Goal: Information Seeking & Learning: Learn about a topic

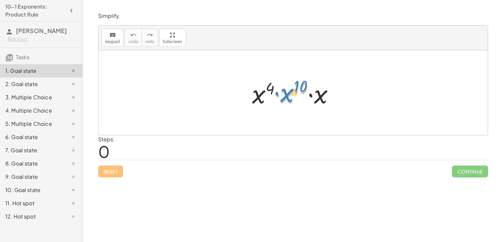
click at [286, 96] on div at bounding box center [296, 93] width 94 height 34
drag, startPoint x: 288, startPoint y: 98, endPoint x: 251, endPoint y: 99, distance: 36.5
click at [251, 99] on div at bounding box center [296, 93] width 94 height 34
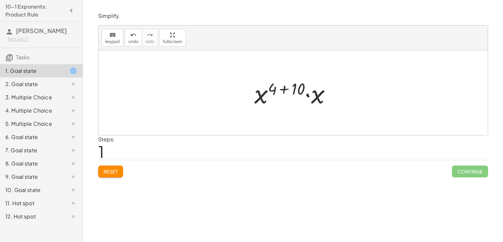
click at [317, 98] on div at bounding box center [295, 93] width 89 height 34
click at [316, 89] on div at bounding box center [295, 93] width 89 height 33
click at [287, 89] on div at bounding box center [295, 93] width 67 height 33
click at [284, 89] on div at bounding box center [295, 93] width 67 height 33
click at [302, 90] on div at bounding box center [295, 93] width 67 height 33
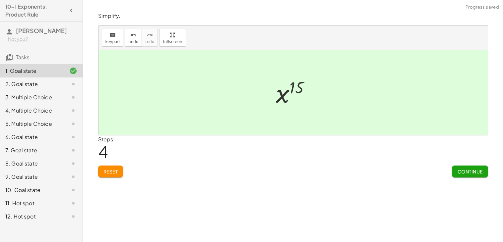
click at [459, 170] on span "Continue" at bounding box center [469, 172] width 25 height 6
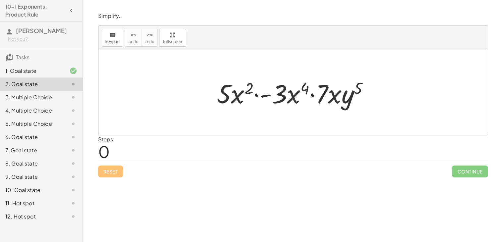
click at [234, 99] on div at bounding box center [295, 93] width 164 height 34
drag, startPoint x: 283, startPoint y: 98, endPoint x: 286, endPoint y: 101, distance: 4.2
click at [286, 101] on div at bounding box center [295, 93] width 164 height 34
drag, startPoint x: 278, startPoint y: 95, endPoint x: 202, endPoint y: 96, distance: 75.9
click at [202, 96] on div "· - 3 · 5 · x 2 · - 3 · x 4 · 7 · x · y 5" at bounding box center [292, 92] width 389 height 85
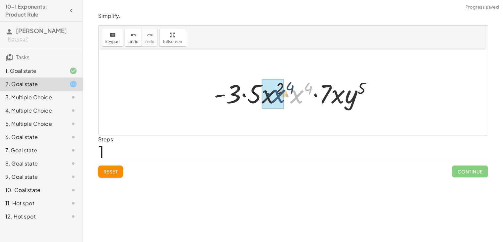
drag, startPoint x: 296, startPoint y: 97, endPoint x: 277, endPoint y: 96, distance: 18.9
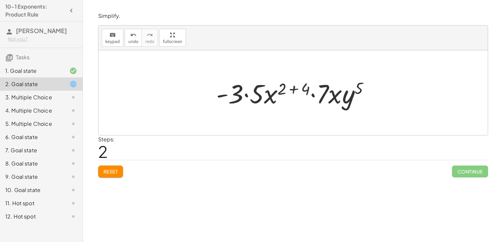
click at [245, 95] on div at bounding box center [295, 93] width 165 height 34
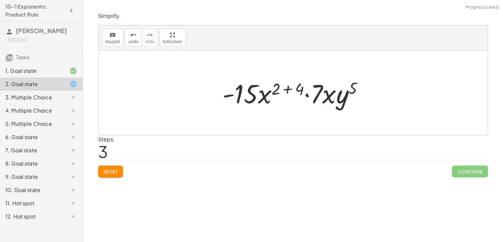
click at [286, 91] on div at bounding box center [295, 93] width 153 height 34
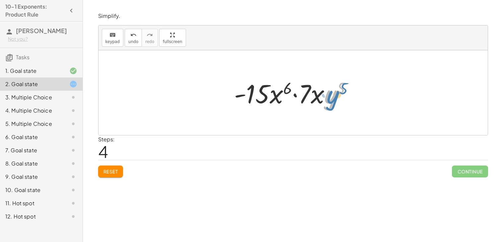
click at [334, 98] on div at bounding box center [295, 93] width 129 height 34
drag, startPoint x: 315, startPoint y: 97, endPoint x: 274, endPoint y: 99, distance: 41.1
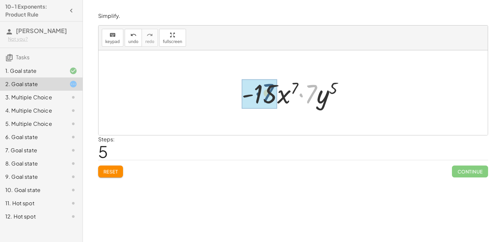
drag, startPoint x: 308, startPoint y: 99, endPoint x: 261, endPoint y: 99, distance: 47.4
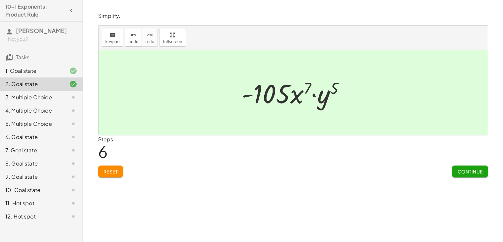
click at [465, 174] on span "Continue" at bounding box center [469, 172] width 25 height 6
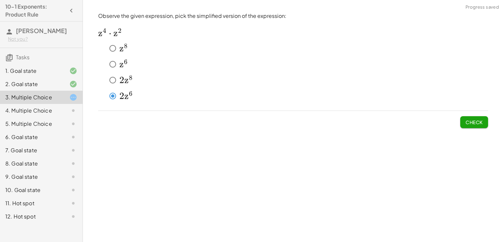
click at [462, 122] on button "Check" at bounding box center [474, 122] width 28 height 12
click at [472, 123] on span "Check" at bounding box center [473, 122] width 17 height 6
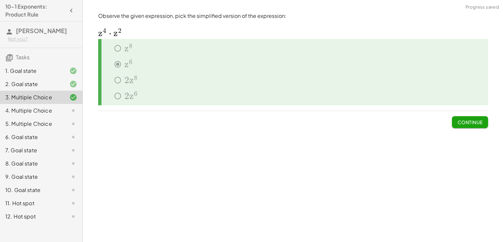
click at [53, 113] on div "4. Multiple Choice" at bounding box center [31, 111] width 53 height 8
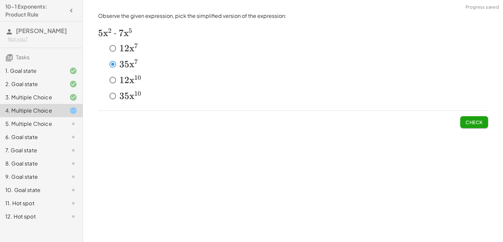
click at [479, 121] on span "Check" at bounding box center [473, 122] width 17 height 6
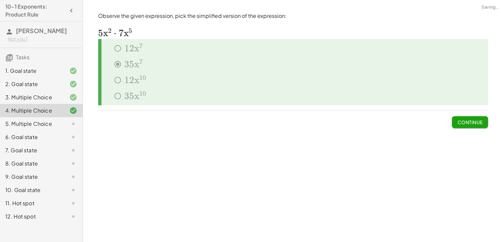
click at [65, 122] on div at bounding box center [68, 124] width 19 height 8
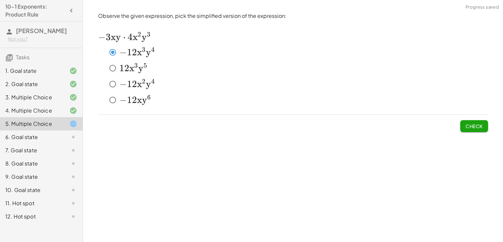
click at [464, 124] on button "Check" at bounding box center [474, 126] width 28 height 12
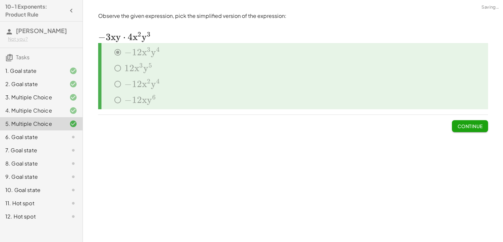
click at [43, 134] on div "6. Goal state" at bounding box center [31, 137] width 53 height 8
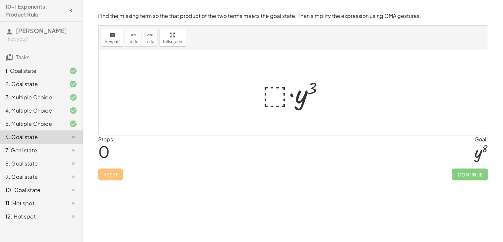
click at [268, 95] on div at bounding box center [295, 93] width 73 height 34
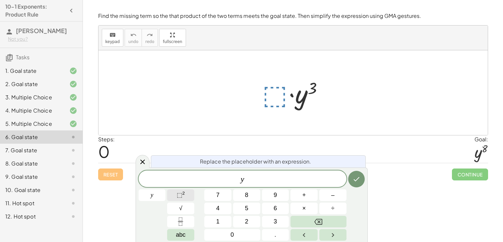
click at [186, 197] on button "⬚ 2" at bounding box center [180, 196] width 27 height 12
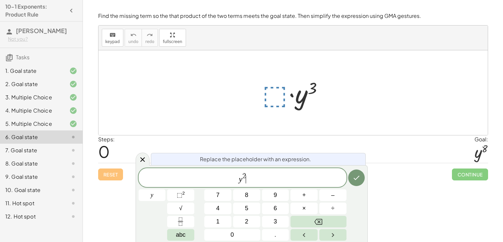
click at [246, 173] on span "y 2 ​" at bounding box center [243, 178] width 208 height 12
click at [245, 175] on span "2" at bounding box center [244, 176] width 4 height 7
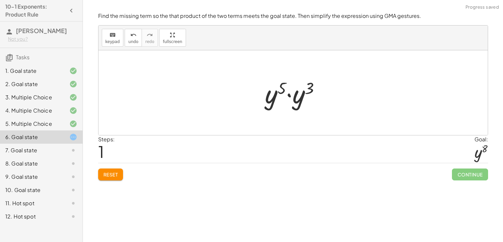
click at [288, 99] on div at bounding box center [295, 93] width 67 height 34
click at [298, 90] on div at bounding box center [295, 93] width 63 height 33
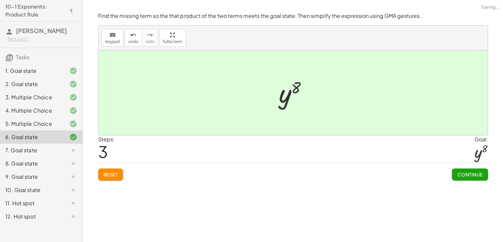
click at [465, 175] on span "Continue" at bounding box center [469, 175] width 25 height 6
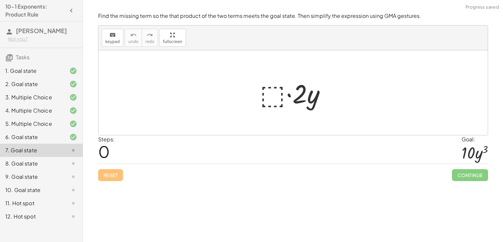
click at [268, 90] on div at bounding box center [295, 93] width 78 height 34
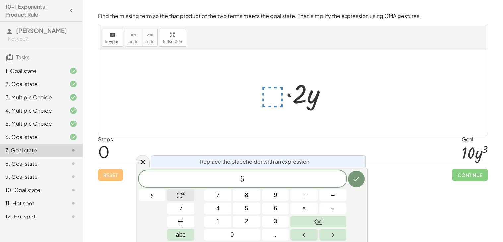
click at [184, 197] on span "⬚ 2" at bounding box center [181, 195] width 8 height 9
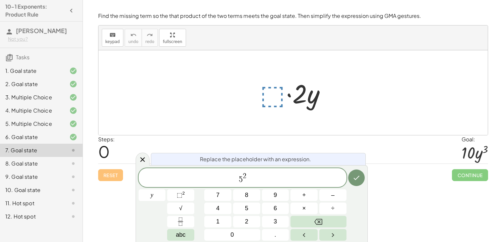
click at [249, 175] on span "5 2 ​" at bounding box center [243, 178] width 208 height 12
click at [245, 174] on span "2" at bounding box center [245, 176] width 4 height 7
click at [243, 179] on span "2" at bounding box center [245, 176] width 4 height 7
click at [244, 182] on span "5 ​ 2" at bounding box center [243, 178] width 208 height 12
click at [241, 181] on span "5" at bounding box center [241, 180] width 4 height 8
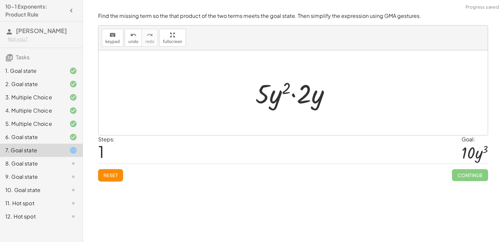
click at [295, 95] on div at bounding box center [295, 93] width 87 height 34
drag, startPoint x: 305, startPoint y: 98, endPoint x: 262, endPoint y: 102, distance: 43.2
click at [306, 96] on div at bounding box center [295, 93] width 81 height 34
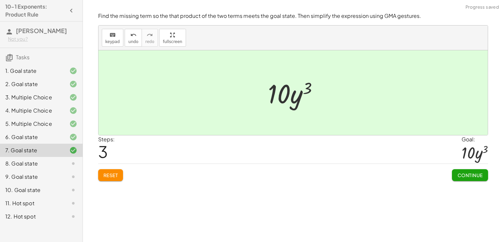
click at [479, 175] on span "Continue" at bounding box center [469, 175] width 25 height 6
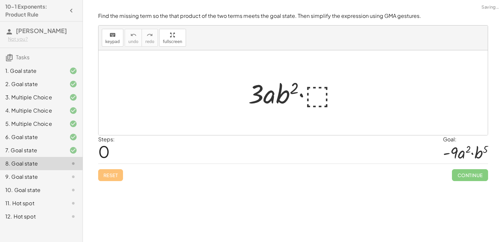
click at [318, 96] on div at bounding box center [295, 93] width 101 height 34
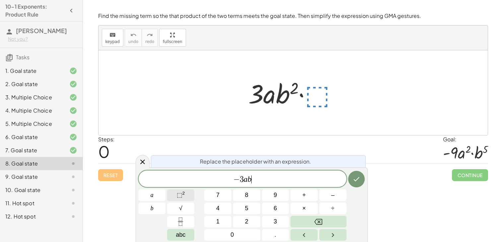
click at [179, 194] on span "⬚" at bounding box center [180, 195] width 6 height 7
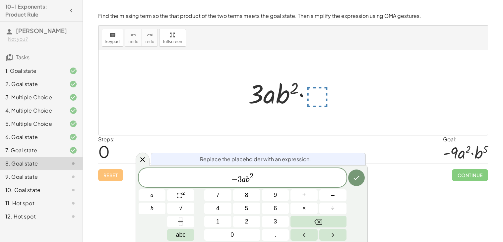
click at [253, 174] on span "2" at bounding box center [252, 176] width 4 height 7
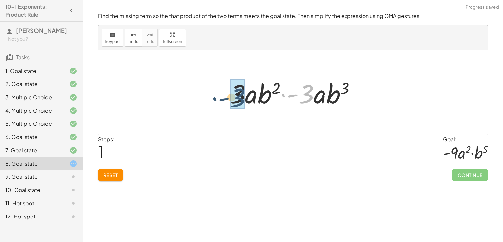
drag, startPoint x: 306, startPoint y: 98, endPoint x: 237, endPoint y: 102, distance: 69.0
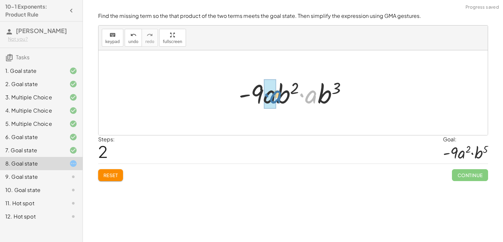
drag, startPoint x: 305, startPoint y: 95, endPoint x: 267, endPoint y: 95, distance: 37.8
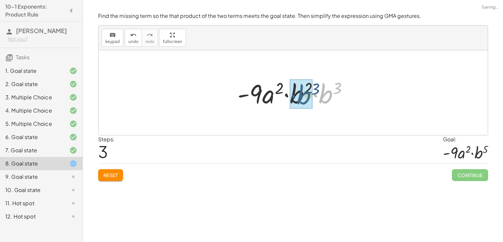
drag, startPoint x: 323, startPoint y: 96, endPoint x: 300, endPoint y: 97, distance: 23.2
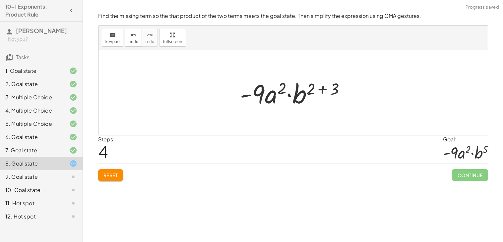
click at [326, 88] on div at bounding box center [295, 93] width 117 height 34
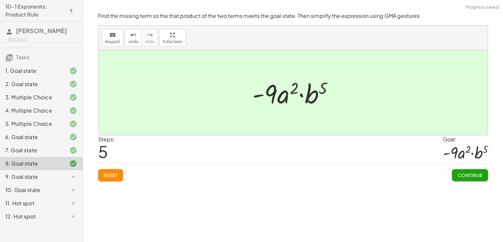
click at [470, 177] on span "Continue" at bounding box center [469, 175] width 25 height 6
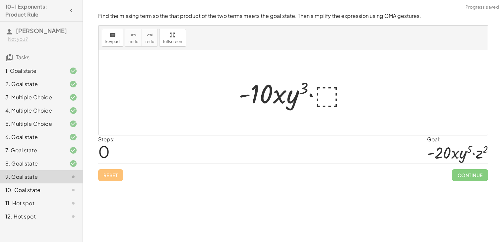
click at [330, 92] on div at bounding box center [295, 93] width 121 height 34
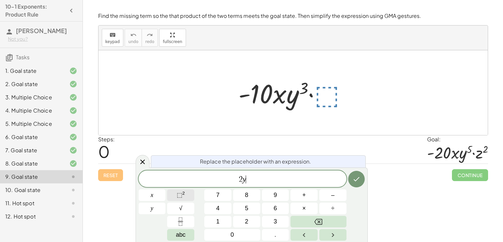
click at [184, 196] on sup "2" at bounding box center [183, 193] width 3 height 5
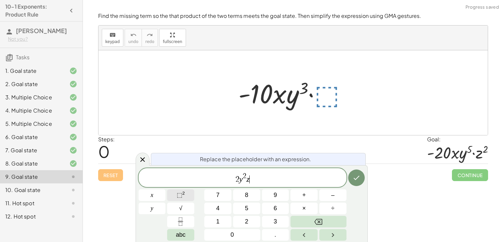
click at [187, 195] on button "⬚ 2" at bounding box center [180, 196] width 27 height 12
click at [358, 180] on icon "Done" at bounding box center [356, 178] width 8 height 8
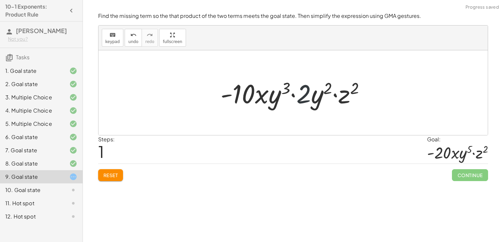
click at [305, 96] on div at bounding box center [295, 93] width 157 height 34
drag, startPoint x: 305, startPoint y: 96, endPoint x: 232, endPoint y: 99, distance: 72.6
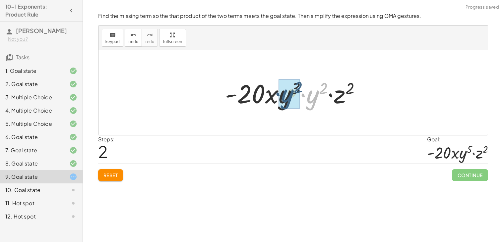
drag, startPoint x: 308, startPoint y: 101, endPoint x: 282, endPoint y: 101, distance: 26.2
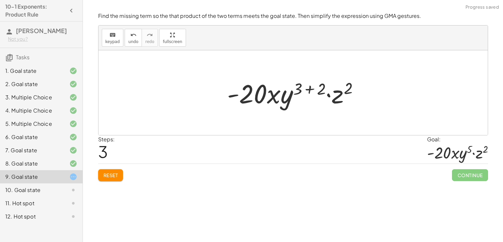
click at [312, 90] on div at bounding box center [295, 93] width 143 height 34
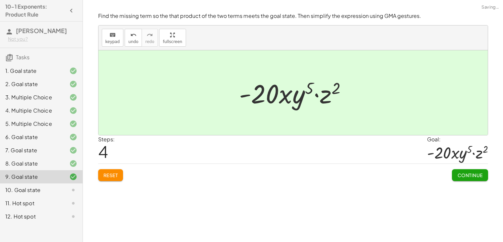
click at [480, 177] on span "Continue" at bounding box center [469, 175] width 25 height 6
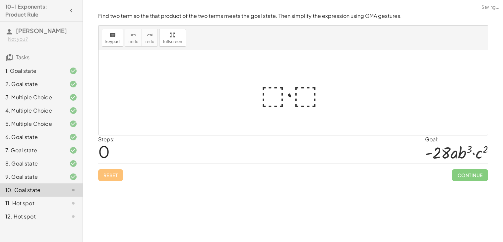
click at [267, 96] on div at bounding box center [296, 93] width 78 height 34
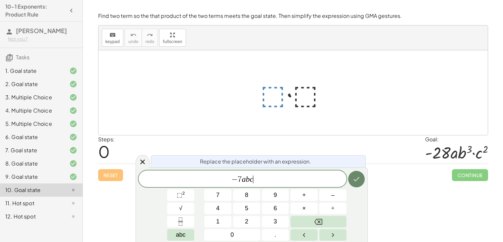
click at [352, 183] on icon "Done" at bounding box center [356, 179] width 8 height 8
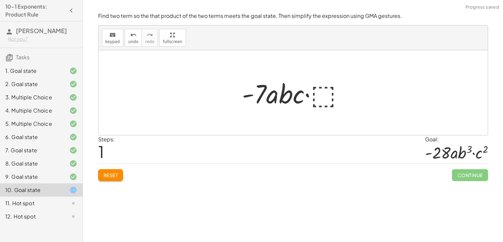
click at [331, 102] on div at bounding box center [296, 93] width 114 height 34
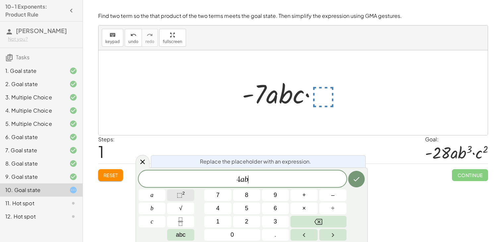
click at [178, 193] on span "⬚" at bounding box center [180, 195] width 6 height 7
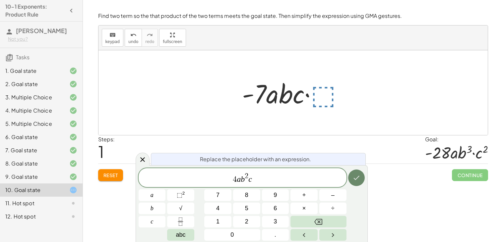
click at [351, 181] on button "Done" at bounding box center [356, 178] width 17 height 17
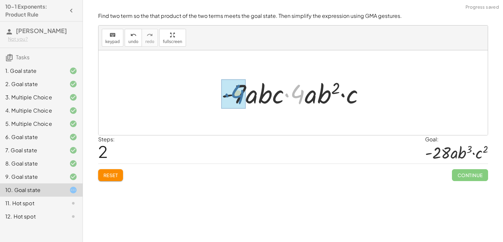
drag, startPoint x: 298, startPoint y: 94, endPoint x: 235, endPoint y: 94, distance: 63.0
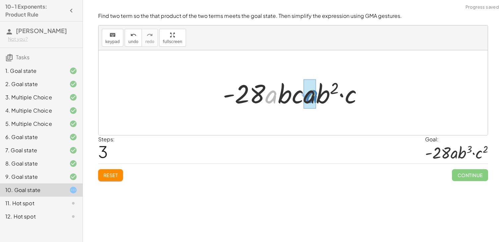
drag, startPoint x: 270, startPoint y: 97, endPoint x: 311, endPoint y: 97, distance: 40.8
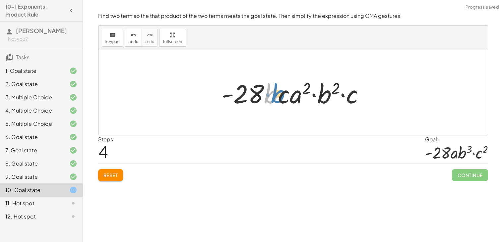
drag, startPoint x: 272, startPoint y: 96, endPoint x: 276, endPoint y: 97, distance: 3.4
click at [276, 97] on div at bounding box center [295, 93] width 155 height 34
click at [301, 96] on div at bounding box center [295, 93] width 155 height 34
click at [106, 173] on span "Reset" at bounding box center [110, 175] width 15 height 6
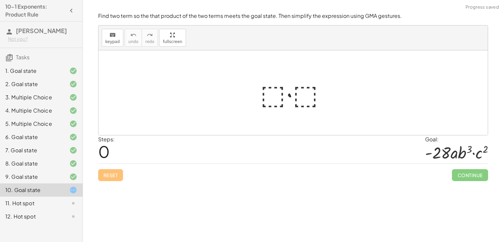
click at [272, 91] on div at bounding box center [296, 93] width 78 height 34
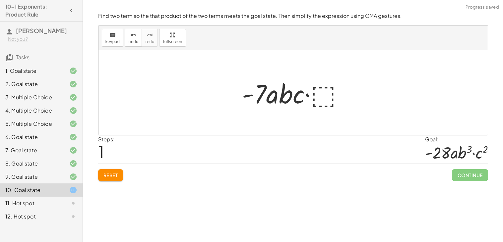
click at [320, 98] on div at bounding box center [296, 93] width 114 height 34
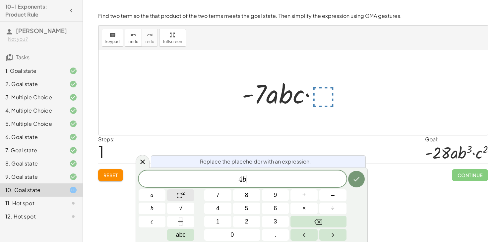
click at [183, 192] on sup "2" at bounding box center [183, 193] width 3 height 5
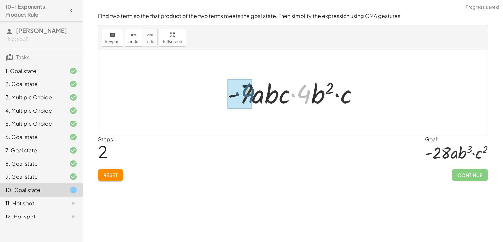
drag, startPoint x: 305, startPoint y: 96, endPoint x: 247, endPoint y: 95, distance: 57.3
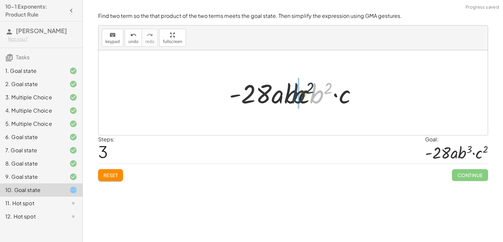
drag, startPoint x: 313, startPoint y: 97, endPoint x: 290, endPoint y: 97, distance: 22.5
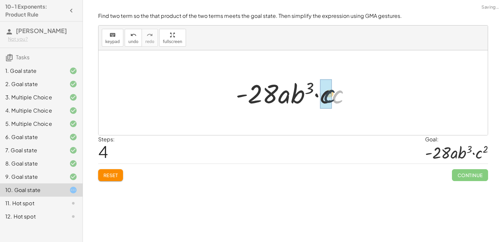
drag, startPoint x: 335, startPoint y: 99, endPoint x: 326, endPoint y: 98, distance: 8.6
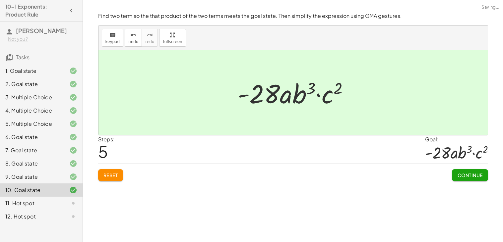
click at [465, 174] on span "Continue" at bounding box center [469, 175] width 25 height 6
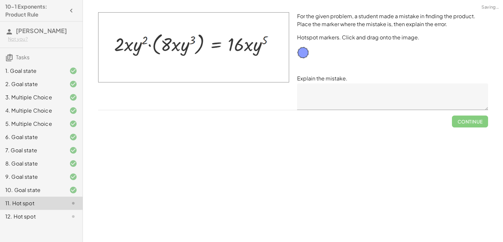
click at [332, 99] on textarea at bounding box center [392, 97] width 191 height 27
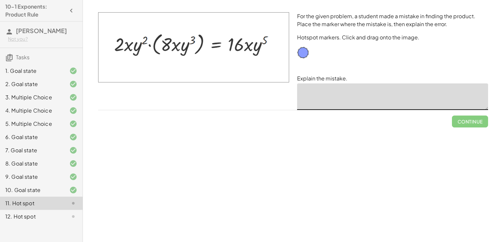
click at [184, 47] on img at bounding box center [193, 47] width 191 height 70
click at [250, 47] on img at bounding box center [193, 47] width 191 height 70
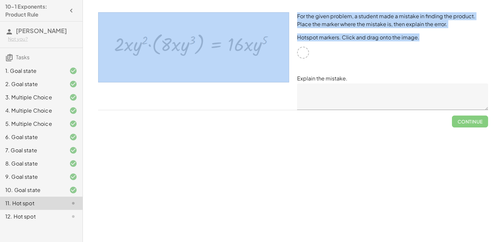
drag, startPoint x: 301, startPoint y: 54, endPoint x: 260, endPoint y: 49, distance: 41.1
click at [260, 49] on div "For the given problem, a student made a mistake in finding the product. Place t…" at bounding box center [293, 61] width 398 height 106
click at [301, 52] on div at bounding box center [303, 53] width 12 height 12
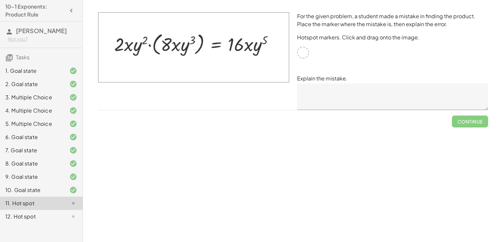
click at [301, 52] on div at bounding box center [303, 53] width 12 height 12
click at [248, 47] on img at bounding box center [193, 47] width 191 height 70
click at [244, 47] on img at bounding box center [193, 47] width 191 height 70
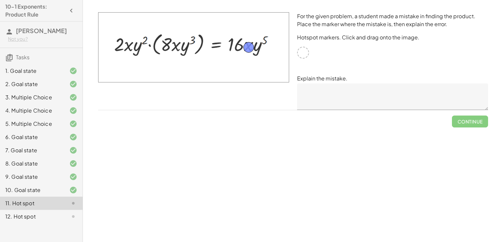
drag, startPoint x: 303, startPoint y: 51, endPoint x: 249, endPoint y: 46, distance: 54.2
click at [409, 94] on textarea at bounding box center [392, 97] width 191 height 27
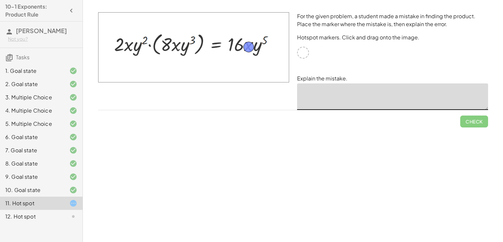
type textarea "*"
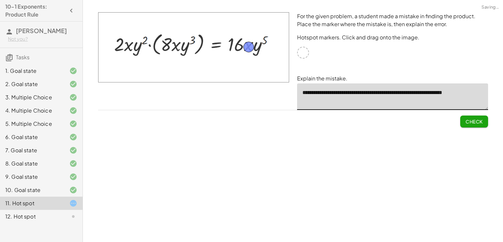
click at [472, 93] on textarea "**********" at bounding box center [392, 97] width 191 height 27
click at [483, 92] on textarea "**********" at bounding box center [392, 97] width 191 height 27
type textarea "**********"
click at [0, 0] on div "**********" at bounding box center [0, 0] width 0 height 0
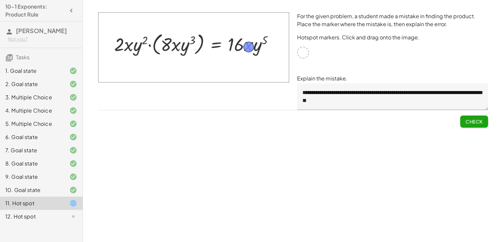
click at [472, 124] on button "Check" at bounding box center [474, 122] width 28 height 12
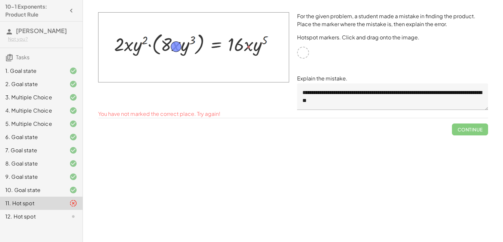
drag, startPoint x: 246, startPoint y: 48, endPoint x: 174, endPoint y: 48, distance: 72.6
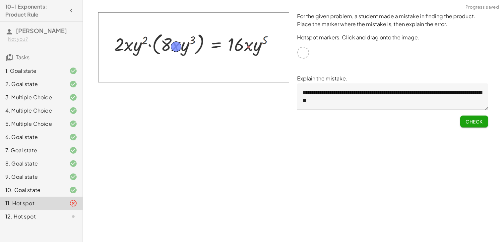
click at [249, 46] on img at bounding box center [193, 47] width 191 height 70
click at [469, 123] on span "Check" at bounding box center [473, 122] width 17 height 6
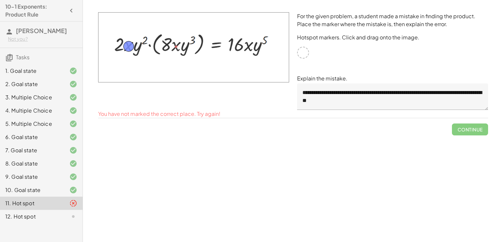
drag, startPoint x: 178, startPoint y: 48, endPoint x: 131, endPoint y: 48, distance: 47.4
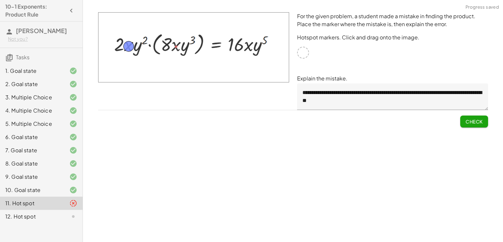
click at [464, 122] on button "Check" at bounding box center [474, 122] width 28 height 12
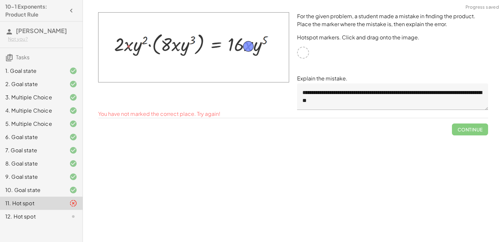
drag, startPoint x: 128, startPoint y: 48, endPoint x: 248, endPoint y: 48, distance: 119.6
click at [477, 124] on button "Check" at bounding box center [474, 122] width 28 height 12
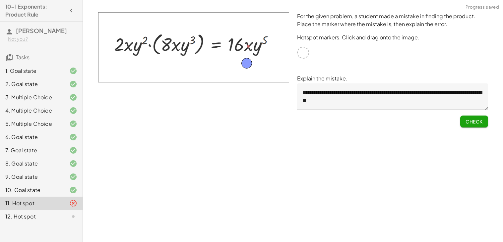
drag, startPoint x: 250, startPoint y: 48, endPoint x: 250, endPoint y: 64, distance: 15.9
drag, startPoint x: 248, startPoint y: 62, endPoint x: 240, endPoint y: 46, distance: 17.3
drag, startPoint x: 239, startPoint y: 51, endPoint x: 248, endPoint y: 52, distance: 9.0
drag, startPoint x: 249, startPoint y: 49, endPoint x: 244, endPoint y: 60, distance: 11.7
drag, startPoint x: 245, startPoint y: 58, endPoint x: 250, endPoint y: 44, distance: 14.5
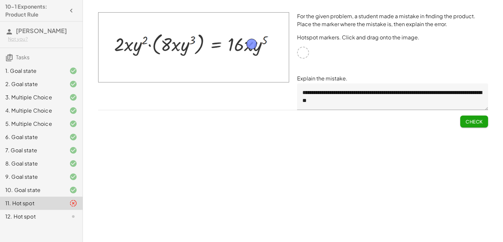
drag, startPoint x: 250, startPoint y: 46, endPoint x: 253, endPoint y: 44, distance: 3.4
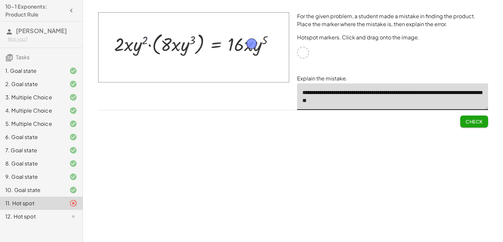
drag, startPoint x: 403, startPoint y: 98, endPoint x: 383, endPoint y: 99, distance: 19.9
click at [383, 99] on textarea "**********" at bounding box center [392, 97] width 191 height 27
click at [479, 120] on span "Check" at bounding box center [473, 122] width 17 height 6
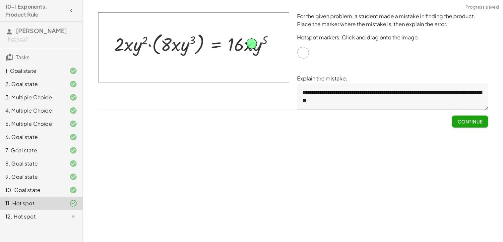
click at [457, 123] on span "Continue" at bounding box center [469, 122] width 25 height 6
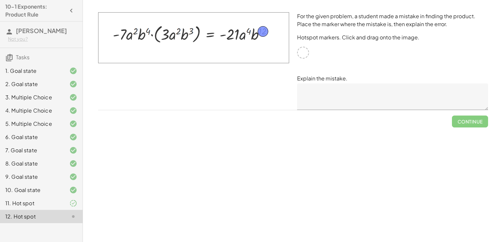
drag, startPoint x: 305, startPoint y: 54, endPoint x: 265, endPoint y: 33, distance: 44.9
click at [333, 85] on textarea at bounding box center [392, 97] width 191 height 27
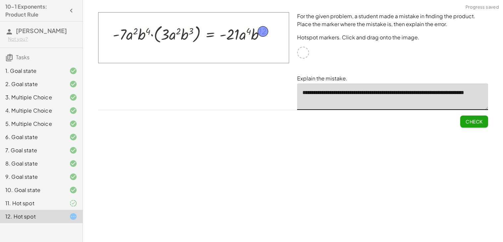
type textarea "**********"
click at [484, 125] on button "Check" at bounding box center [474, 122] width 28 height 12
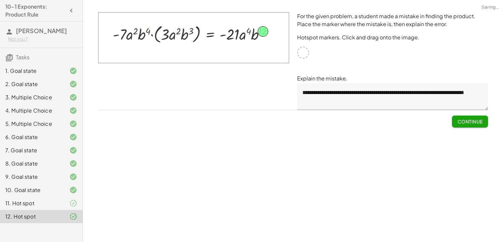
click at [475, 124] on span "Continue" at bounding box center [469, 122] width 25 height 6
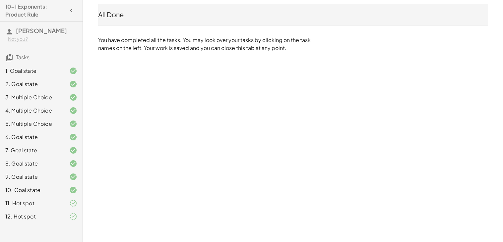
click at [69, 12] on icon "button" at bounding box center [71, 11] width 8 height 8
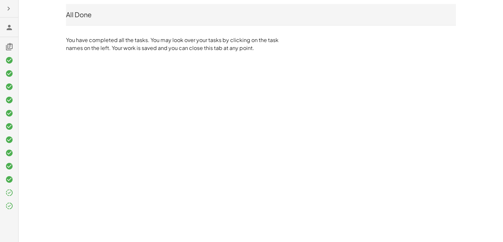
click at [3, 11] on button "button" at bounding box center [9, 9] width 12 height 12
